Goal: Transaction & Acquisition: Subscribe to service/newsletter

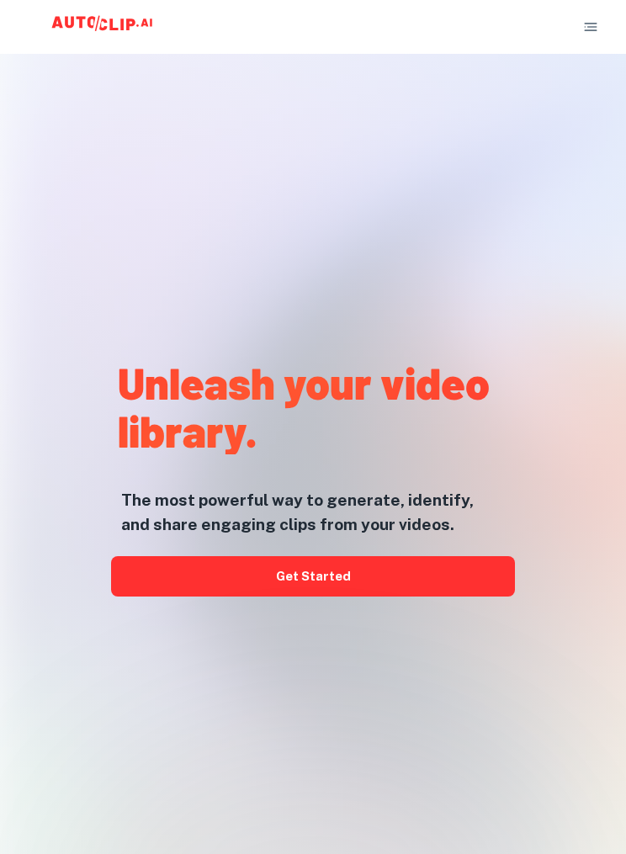
click at [479, 596] on link "Get Started" at bounding box center [313, 576] width 404 height 40
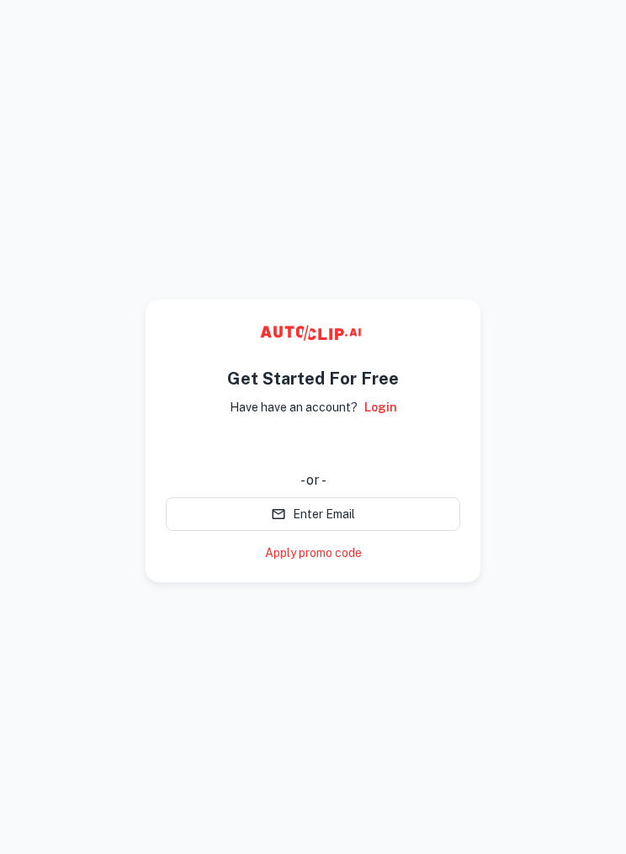
click at [420, 442] on div "使用 Google 帳戶登入。在新分頁中開啟" at bounding box center [313, 446] width 294 height 37
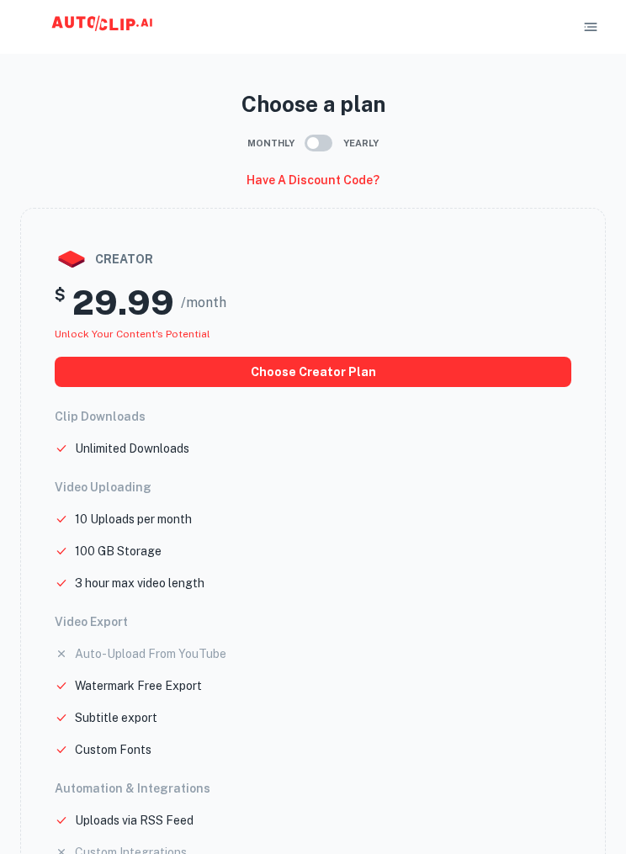
click at [82, 25] on icon at bounding box center [104, 27] width 168 height 34
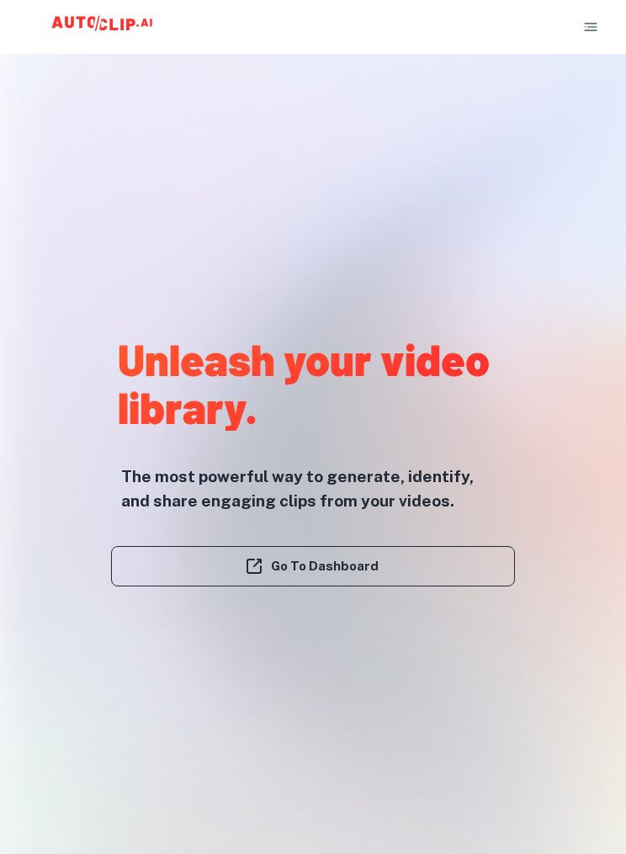
click at [505, 586] on link "Go To Dashboard" at bounding box center [313, 566] width 404 height 40
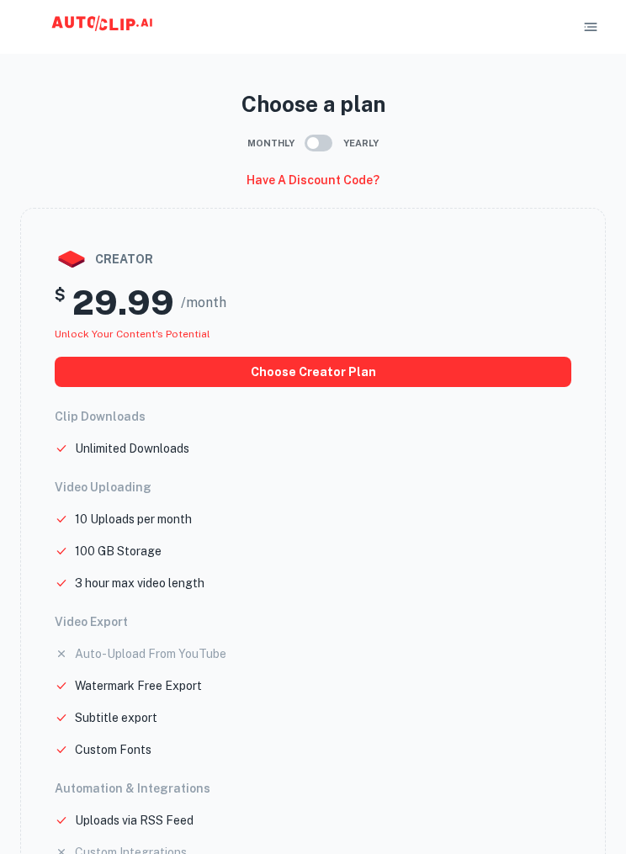
click at [87, 12] on icon at bounding box center [104, 27] width 168 height 34
